Goal: Task Accomplishment & Management: Complete application form

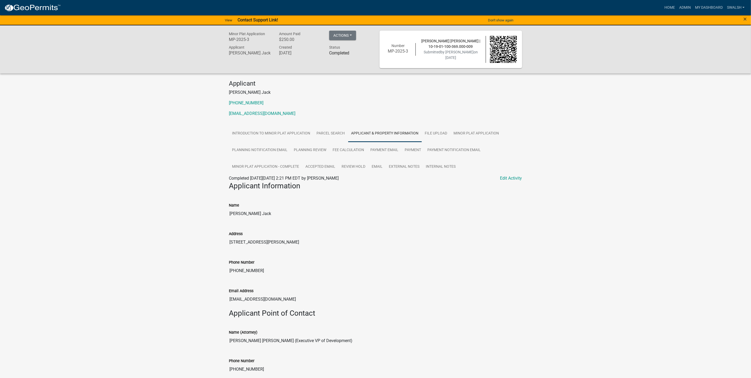
click at [20, 9] on img at bounding box center [32, 8] width 57 height 8
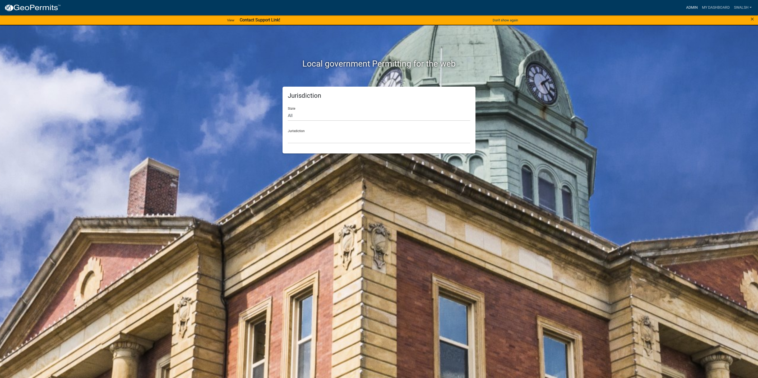
click at [685, 5] on link "Admin" at bounding box center [692, 8] width 16 height 10
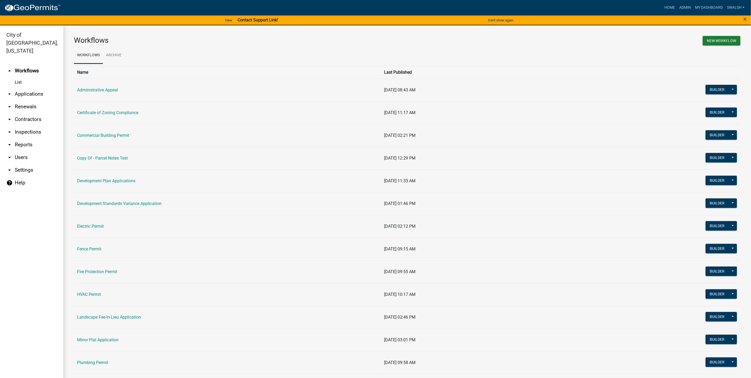
scroll to position [40, 0]
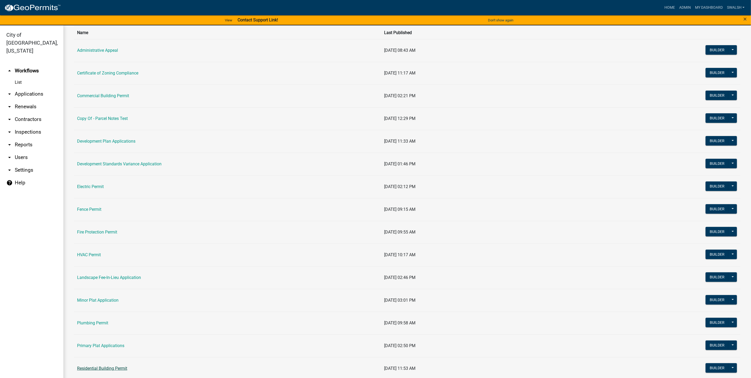
click at [102, 371] on link "Residential Building Permit" at bounding box center [102, 368] width 50 height 5
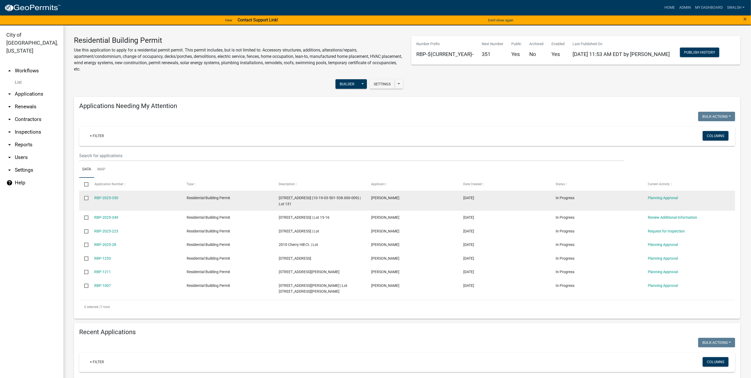
click at [672, 195] on div "Planning Approval" at bounding box center [689, 198] width 82 height 6
click at [671, 197] on link "Planning Approval" at bounding box center [663, 198] width 30 height 4
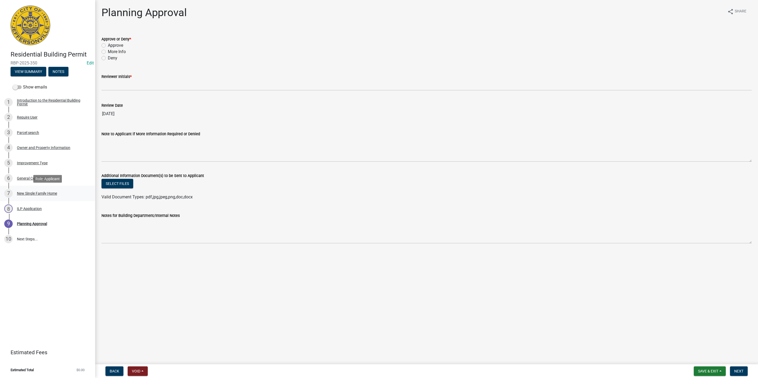
click at [47, 195] on div "New Single Family Home" at bounding box center [37, 194] width 40 height 4
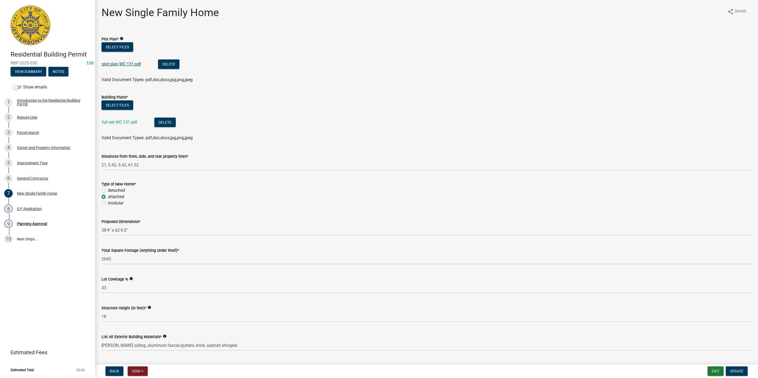
click at [124, 64] on link "plot plan WC 131.pdf" at bounding box center [121, 64] width 39 height 5
click at [53, 224] on div "9 Planning Approval" at bounding box center [45, 224] width 82 height 8
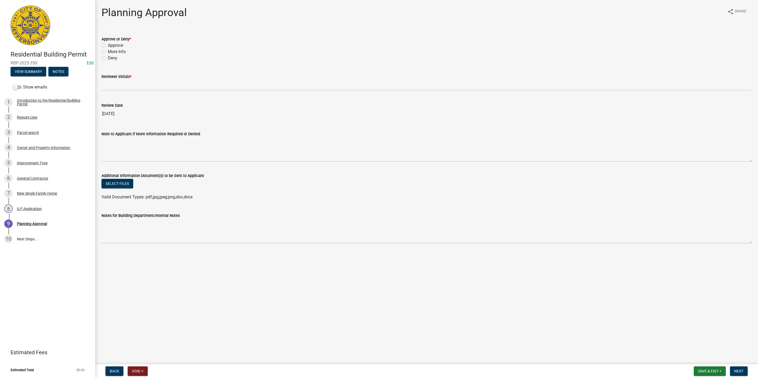
click at [123, 44] on label "Approve" at bounding box center [115, 45] width 15 height 6
click at [111, 44] on input "Approve" at bounding box center [109, 43] width 3 height 3
radio input "true"
click at [130, 92] on wm-data-entity-input "Reviewer Initials *" at bounding box center [426, 80] width 650 height 29
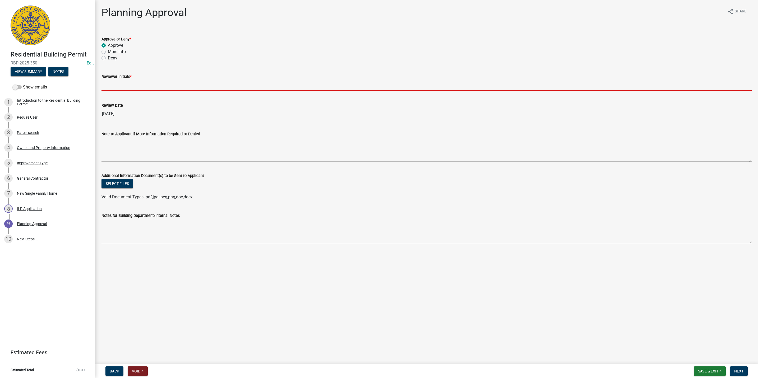
click at [129, 87] on input "Reviewer Initials *" at bounding box center [426, 85] width 650 height 11
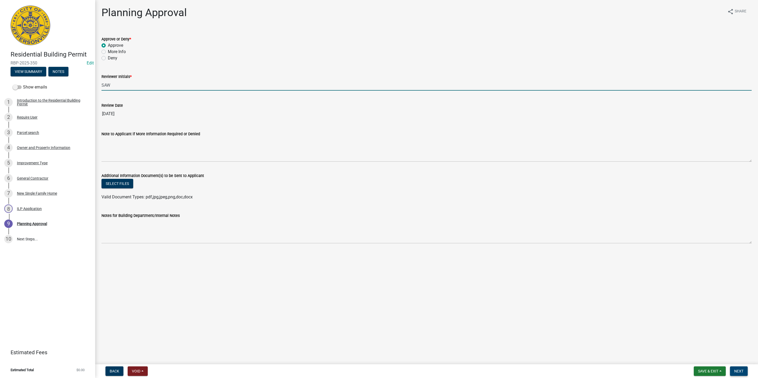
type input "SAW"
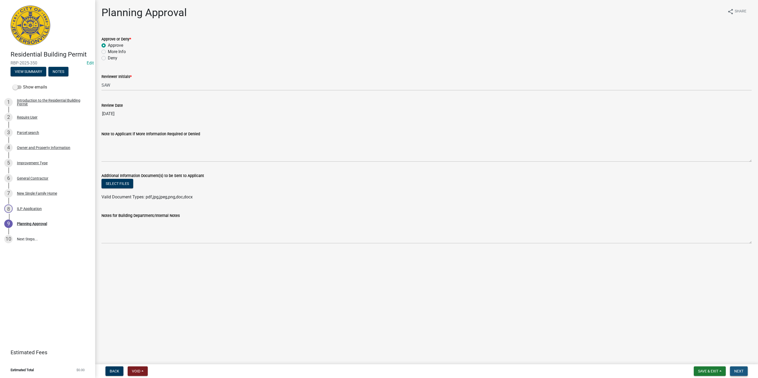
click at [742, 373] on button "Next" at bounding box center [739, 371] width 18 height 10
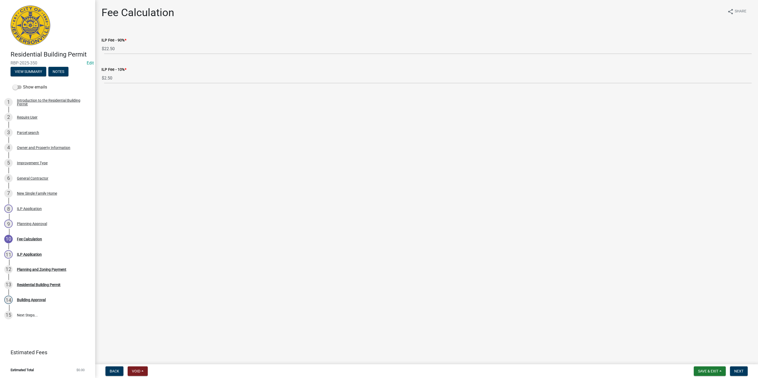
click at [728, 372] on form "Save & Exit Save Save & Exit Next" at bounding box center [720, 371] width 58 height 10
click at [734, 372] on span "Next" at bounding box center [738, 371] width 9 height 4
select select "3: 3"
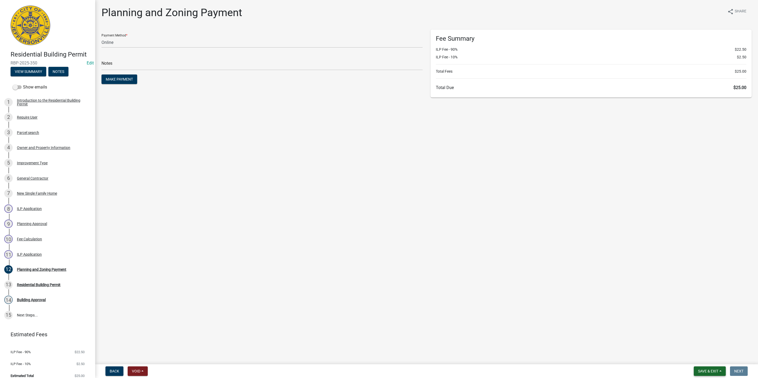
click at [717, 372] on span "Save & Exit" at bounding box center [708, 371] width 20 height 4
click at [716, 356] on button "Save & Exit" at bounding box center [704, 357] width 42 height 13
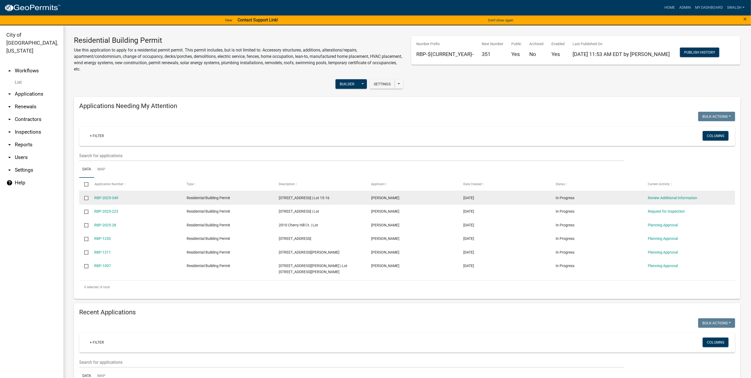
click at [664, 201] on datatable-body-cell "Review Additional Information" at bounding box center [689, 198] width 92 height 14
click at [663, 198] on link "Review Additional Information" at bounding box center [672, 198] width 49 height 4
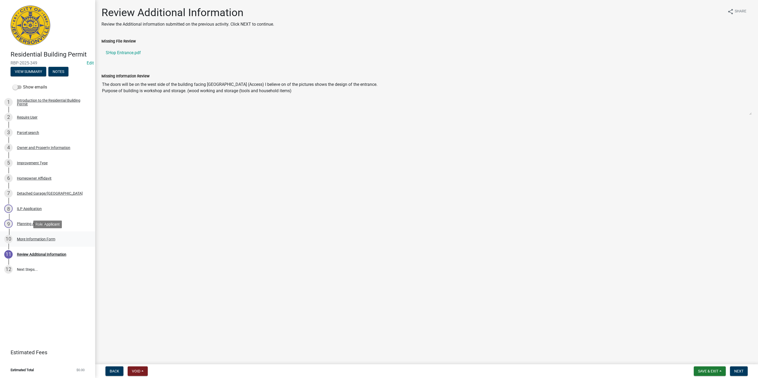
click at [55, 235] on div "10 More Information Form" at bounding box center [45, 239] width 82 height 8
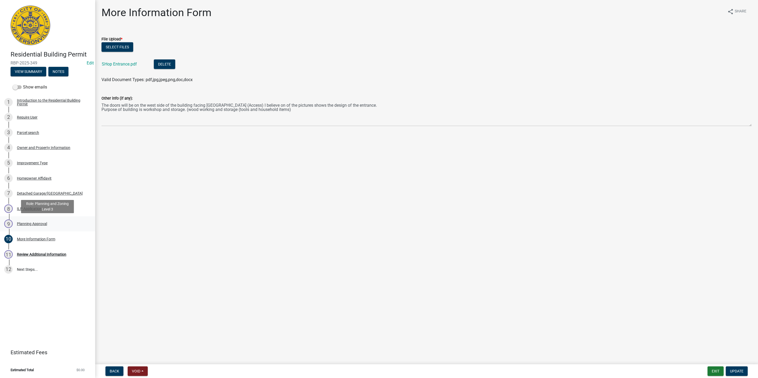
click at [30, 226] on div "9 Planning Approval" at bounding box center [45, 224] width 82 height 8
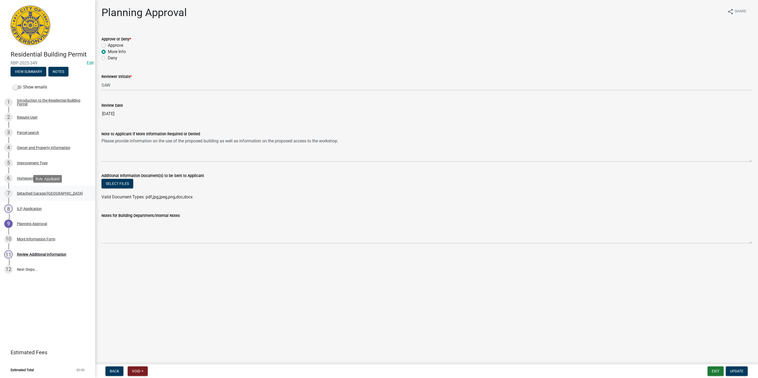
click at [65, 189] on div "7 Detached Garage/[GEOGRAPHIC_DATA]" at bounding box center [45, 193] width 82 height 8
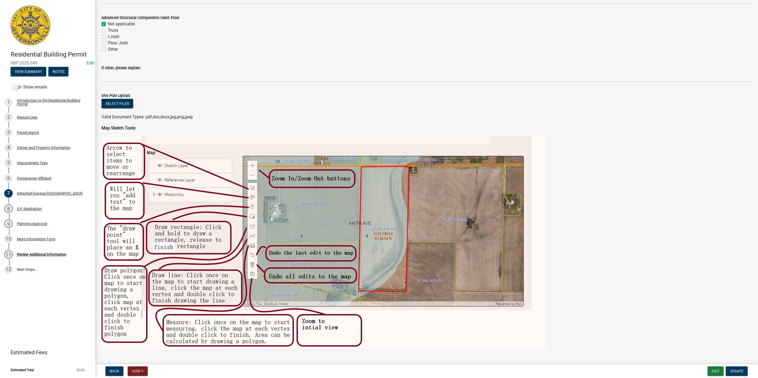
scroll to position [713, 0]
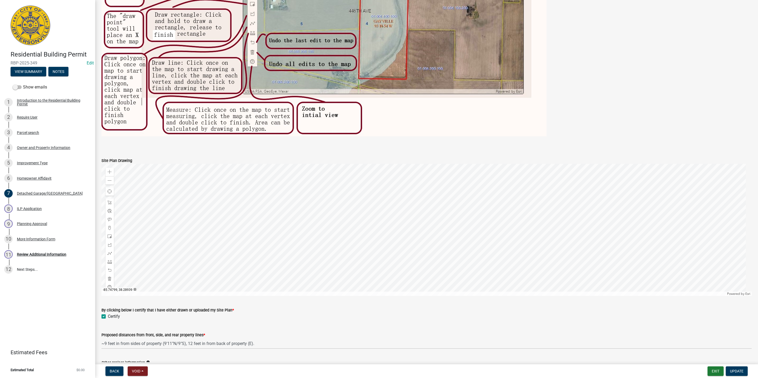
click at [475, 210] on div at bounding box center [426, 230] width 650 height 132
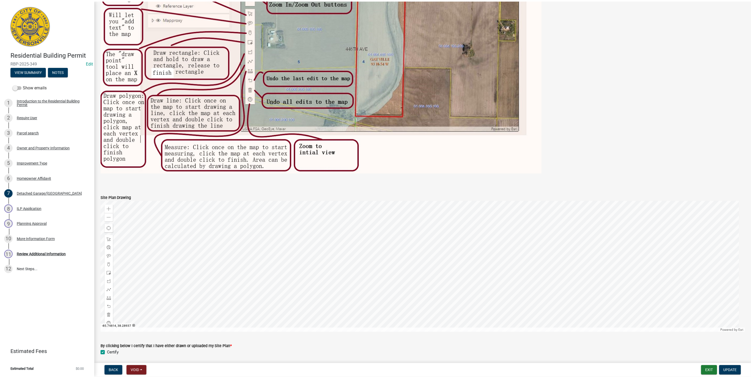
scroll to position [634, 0]
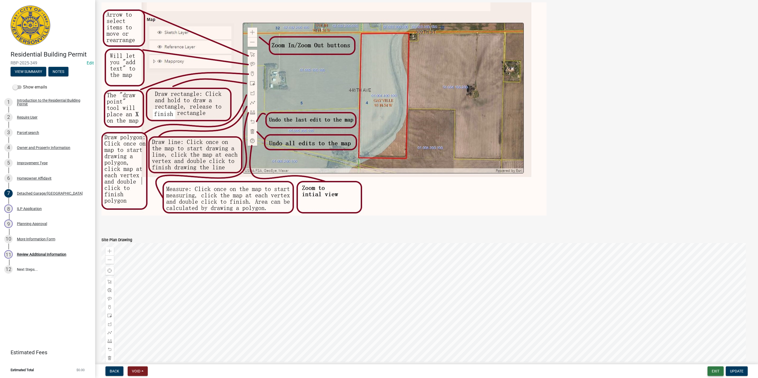
click at [718, 371] on button "Exit" at bounding box center [715, 371] width 16 height 10
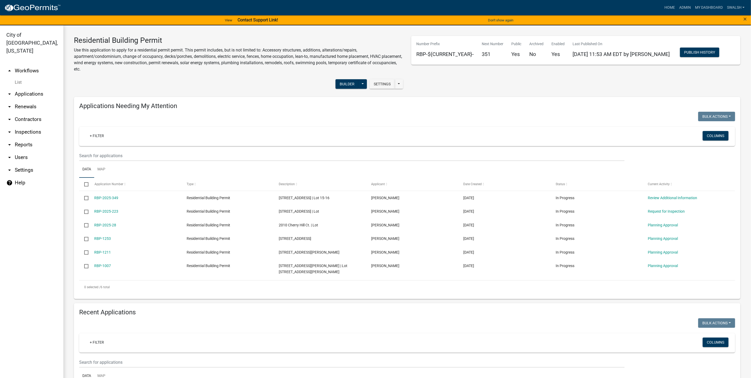
drag, startPoint x: 129, startPoint y: 126, endPoint x: 135, endPoint y: 126, distance: 5.5
click at [132, 126] on div "Applications Needing My Attention Bulk Actions Void Expire Lock Withdraw + Filt…" at bounding box center [407, 198] width 667 height 202
